Goal: Obtain resource: Download file/media

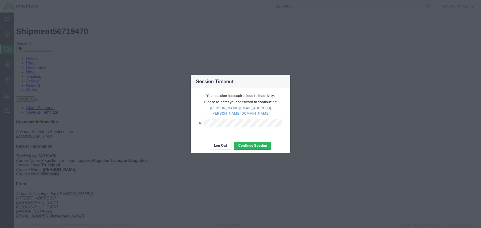
scroll to position [25, 0]
click at [218, 142] on button "Log Out" at bounding box center [221, 146] width 22 height 8
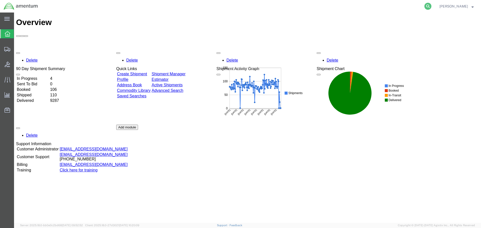
click at [431, 6] on icon at bounding box center [427, 6] width 7 height 7
paste input "56744660"
type input "56744660"
click at [431, 5] on icon at bounding box center [427, 6] width 7 height 7
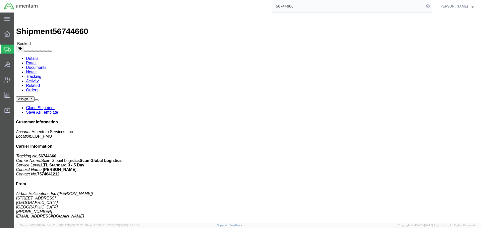
click link "Documents"
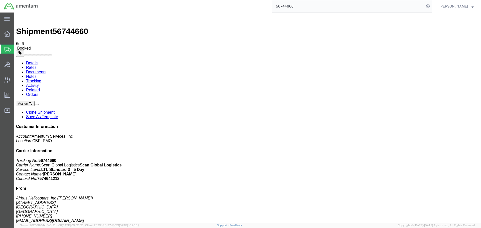
drag, startPoint x: 47, startPoint y: 99, endPoint x: 440, endPoint y: 19, distance: 400.9
